Goal: Find specific page/section: Find specific page/section

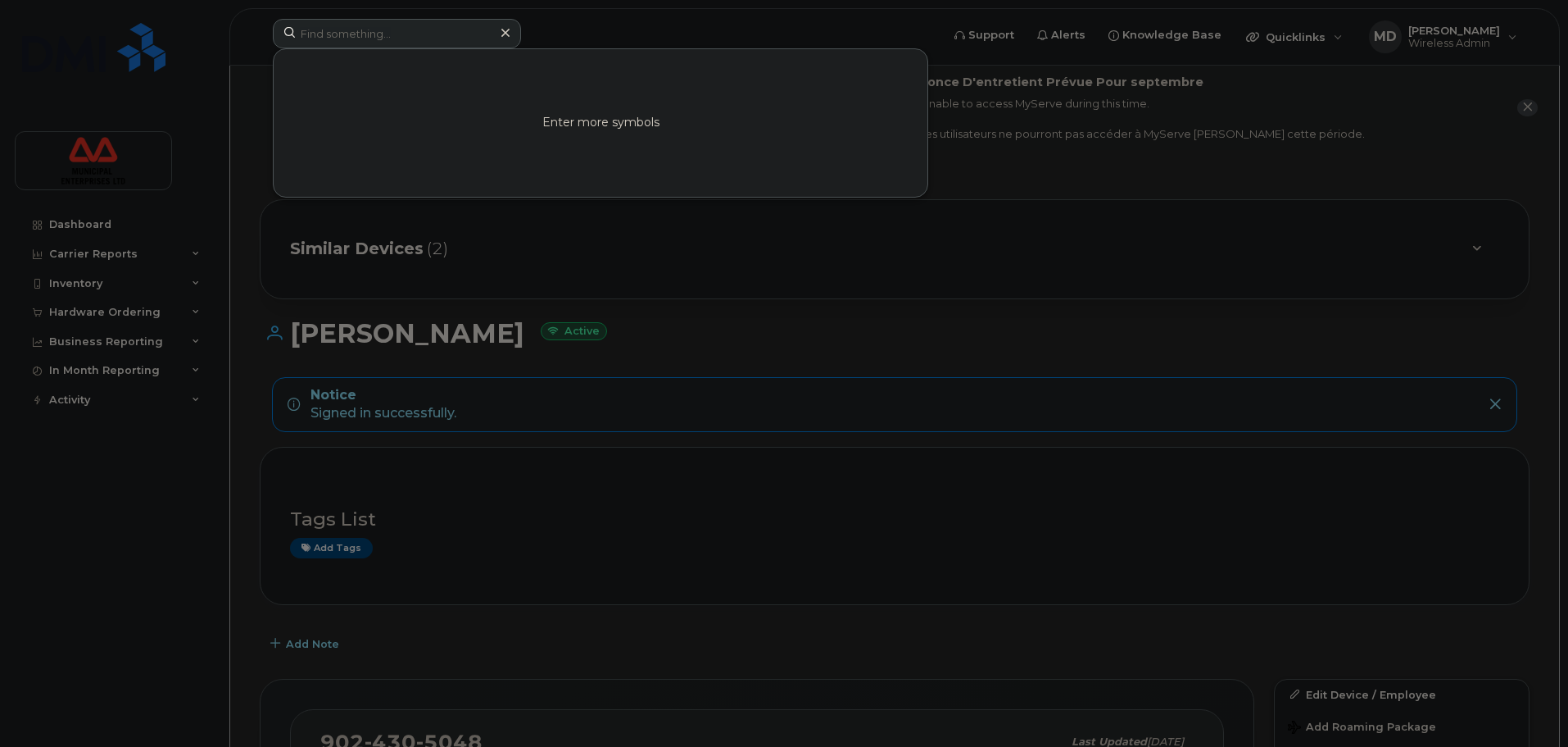
click at [343, 26] on input at bounding box center [397, 33] width 248 height 29
type input "[PERSON_NAME]"
click at [586, 131] on link "Go to Sign In Page" at bounding box center [601, 136] width 126 height 29
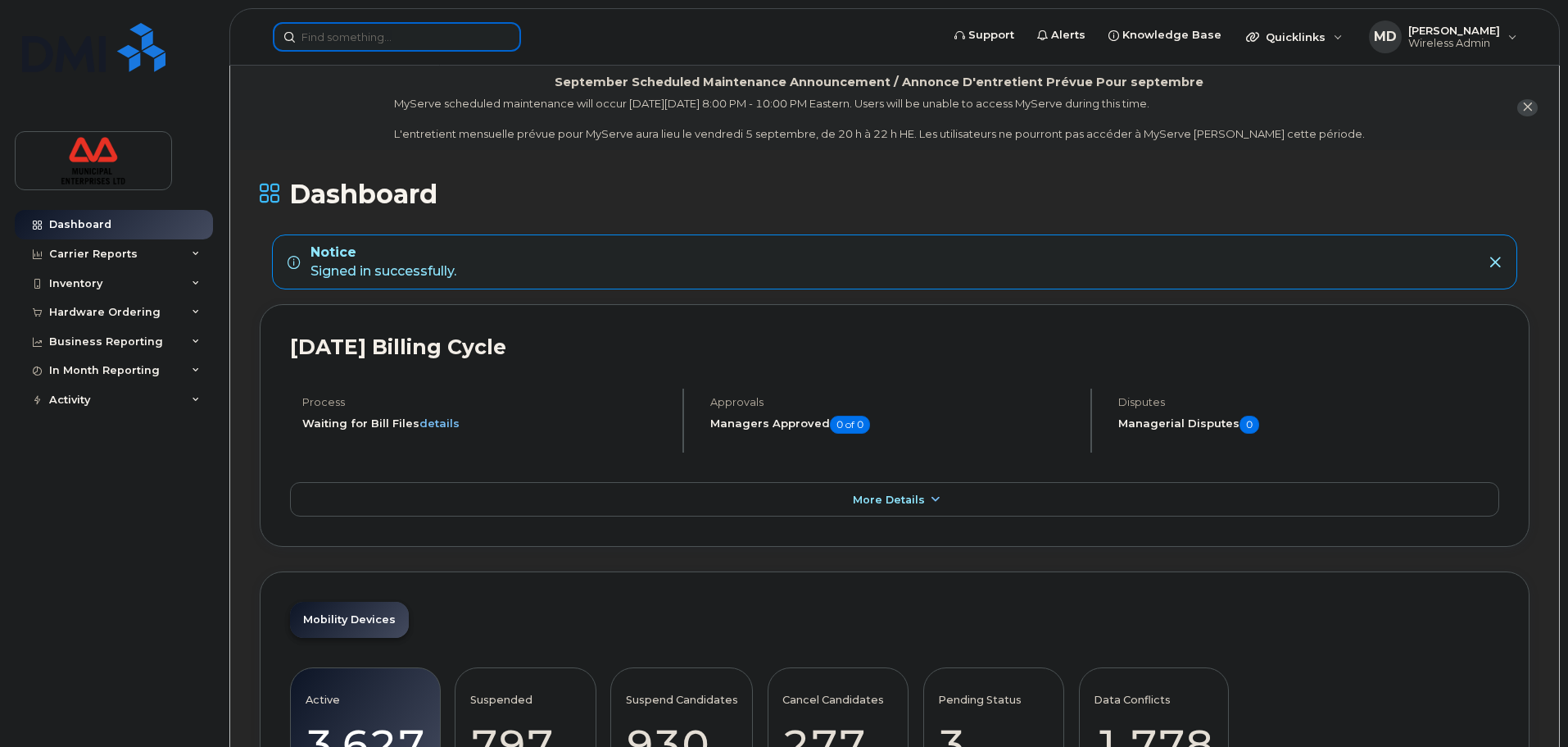
click at [421, 33] on input at bounding box center [397, 36] width 248 height 29
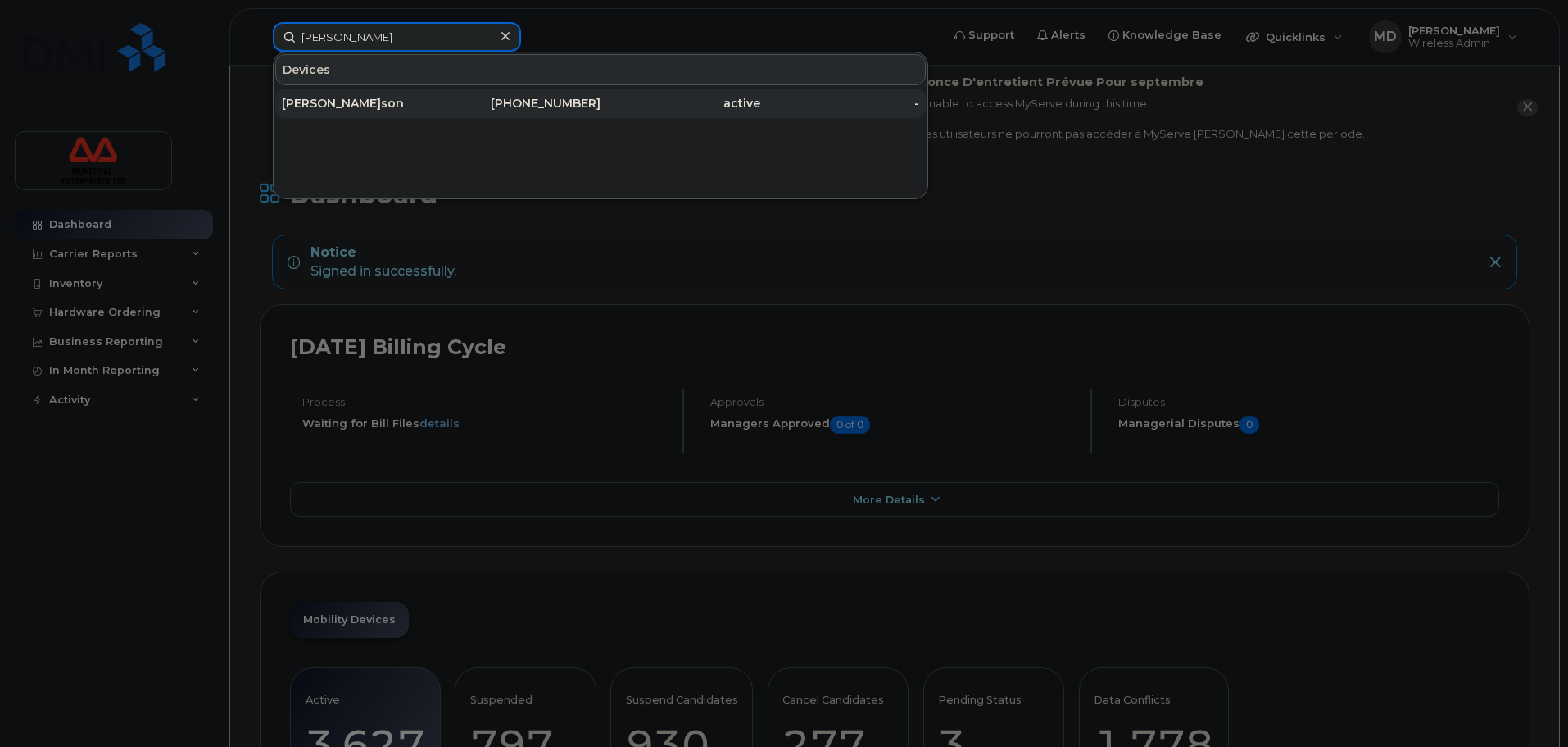
type input "[PERSON_NAME]"
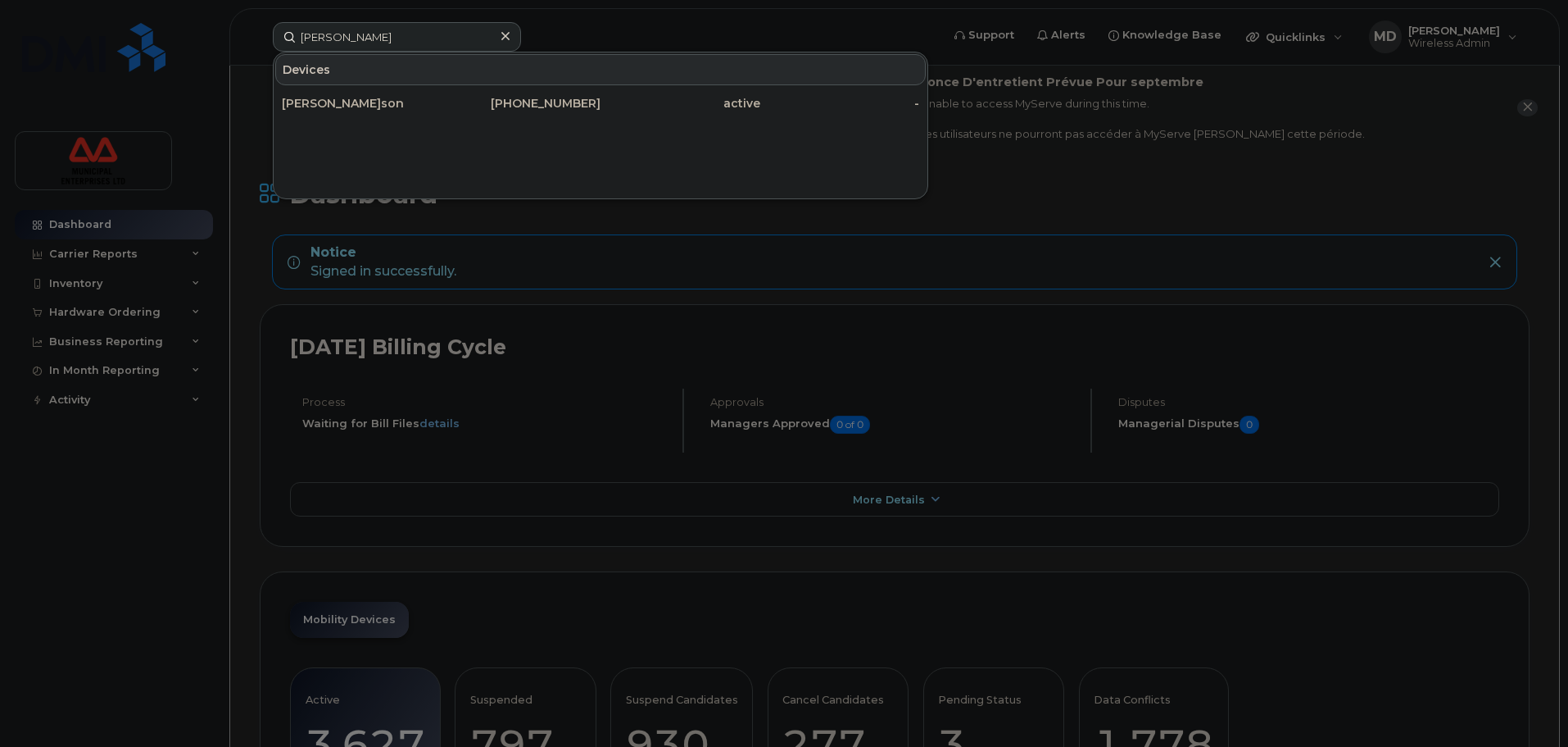
drag, startPoint x: 609, startPoint y: 109, endPoint x: 108, endPoint y: 128, distance: 501.4
click at [609, 109] on div "active" at bounding box center [680, 103] width 159 height 17
